Goal: Transaction & Acquisition: Register for event/course

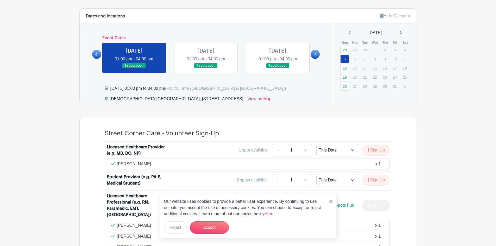
scroll to position [234, 0]
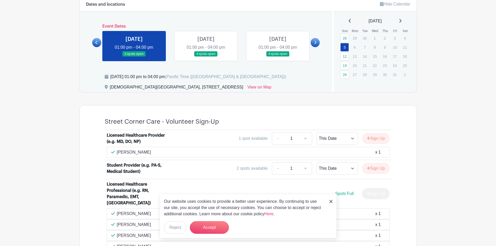
click at [401, 22] on icon at bounding box center [400, 21] width 2 height 4
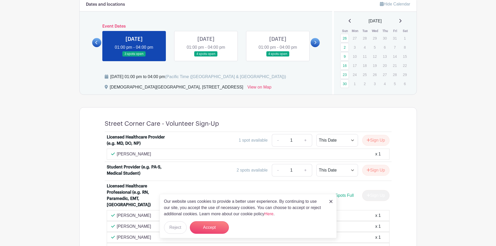
click at [401, 20] on icon at bounding box center [400, 21] width 3 height 4
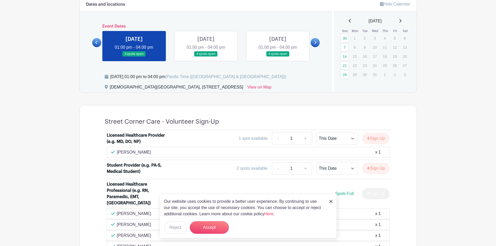
click at [401, 20] on icon at bounding box center [400, 21] width 3 height 4
click at [344, 75] on link "25" at bounding box center [344, 74] width 9 height 9
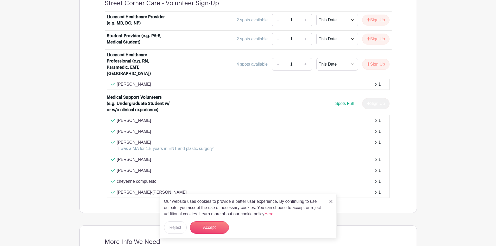
scroll to position [182, 0]
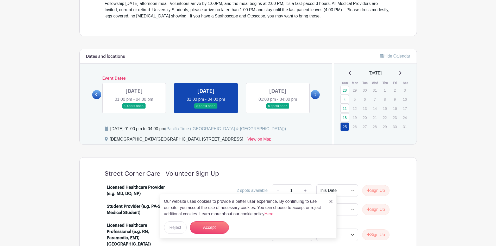
click at [401, 73] on icon at bounding box center [400, 73] width 2 height 4
click at [347, 119] on link "22" at bounding box center [344, 117] width 9 height 9
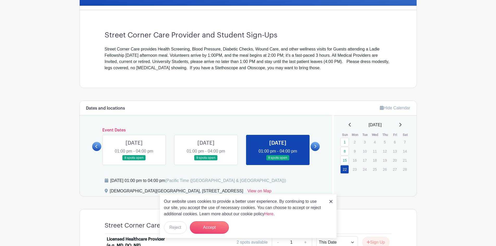
scroll to position [130, 0]
click at [400, 123] on div "[DATE]" at bounding box center [375, 125] width 70 height 6
click at [401, 124] on icon at bounding box center [400, 125] width 3 height 4
click at [349, 124] on icon at bounding box center [349, 125] width 3 height 4
click at [344, 159] on link "15" at bounding box center [344, 160] width 9 height 9
